Goal: Information Seeking & Learning: Learn about a topic

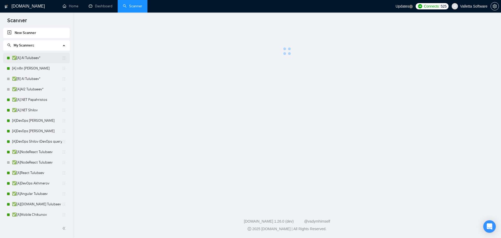
click at [41, 57] on link "✅[A] AI Tulubaev*" at bounding box center [37, 58] width 50 height 10
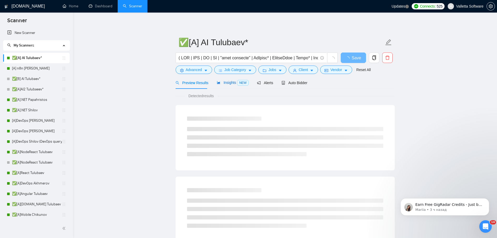
click at [235, 82] on span "Insights NEW" at bounding box center [233, 82] width 32 height 4
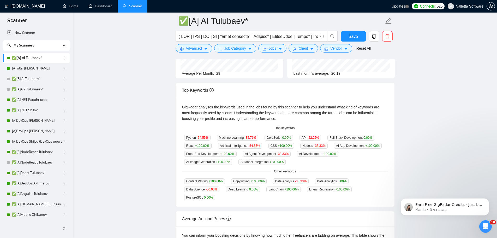
scroll to position [78, 0]
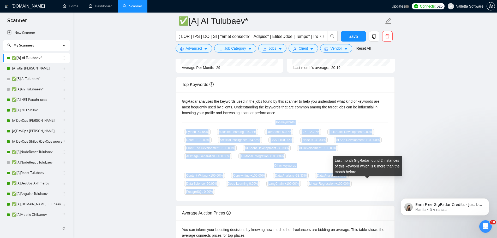
drag, startPoint x: 278, startPoint y: 128, endPoint x: 381, endPoint y: 183, distance: 116.8
click at [381, 183] on div "GigRadar analyses the keywords used in the jobs found by this scanner to help y…" at bounding box center [285, 146] width 219 height 109
copy div "Top keywords Python -54.55 % Machine Learning -35.71 % JavaScript 0.00 % API -2…"
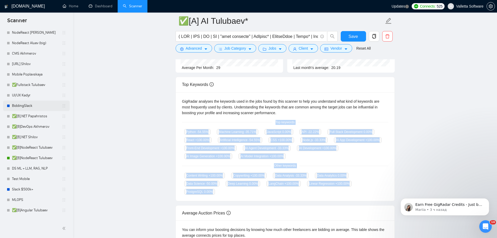
scroll to position [235, 0]
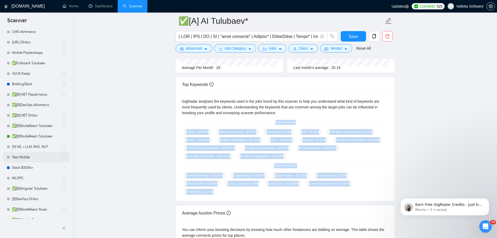
click at [30, 157] on link "Test Mobile" at bounding box center [37, 157] width 50 height 10
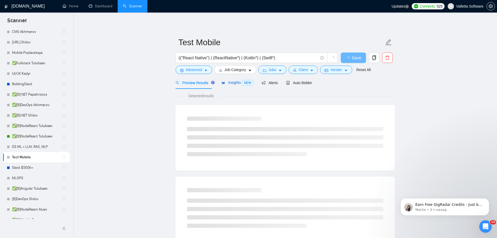
click at [232, 82] on span "Insights NEW" at bounding box center [238, 82] width 32 height 4
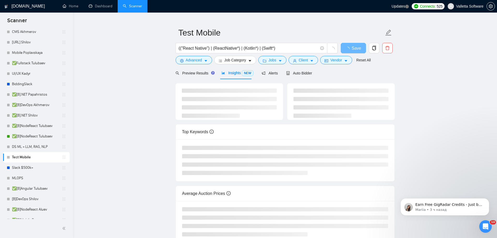
scroll to position [52, 0]
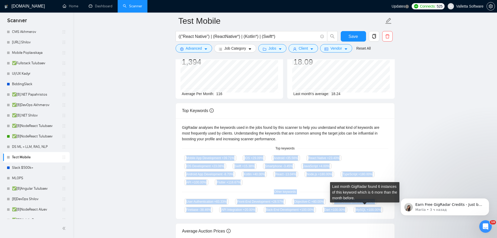
drag, startPoint x: 186, startPoint y: 156, endPoint x: 379, endPoint y: 209, distance: 200.1
click at [379, 209] on div "GigRadar analyses the keywords used in the jobs found by this scanner to help y…" at bounding box center [285, 168] width 219 height 101
copy div "Mobile App Development +39.71 % iOS +29.09 % Android +35.56 % React Native +23.…"
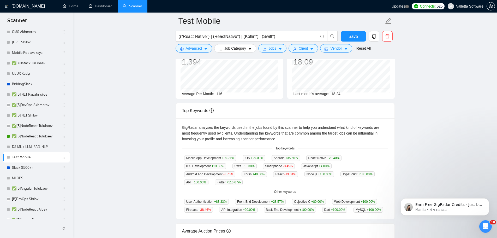
click at [124, 94] on main "Test Mobile (("React Native") | (ReactNative*) | (Kotlin*) | (Swift*) Save Adva…" at bounding box center [285, 146] width 408 height 354
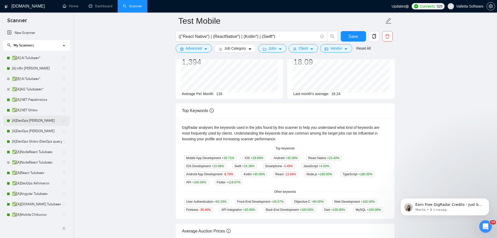
click at [46, 125] on link "[A]DevOps [PERSON_NAME]" at bounding box center [37, 120] width 50 height 10
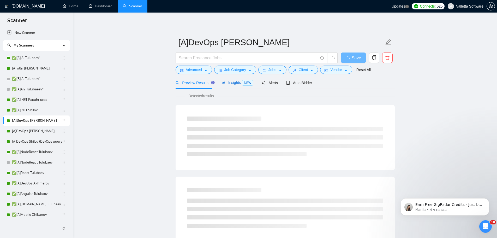
click at [230, 81] on span "Insights NEW" at bounding box center [238, 82] width 32 height 4
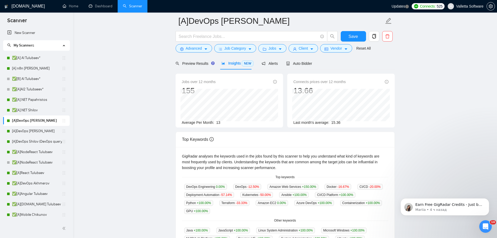
scroll to position [78, 0]
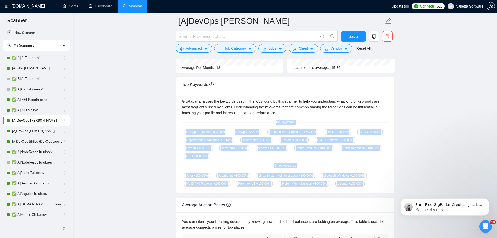
drag, startPoint x: 269, startPoint y: 120, endPoint x: 375, endPoint y: 183, distance: 123.8
click at [375, 183] on div "GigRadar analyses the keywords used in the jobs found by this scanner to help y…" at bounding box center [285, 142] width 219 height 101
copy div "Top keywords DevOps Engineering 0.00 % DevOps -12.50 % Amazon Web Services +150…"
